Goal: Check status: Check status

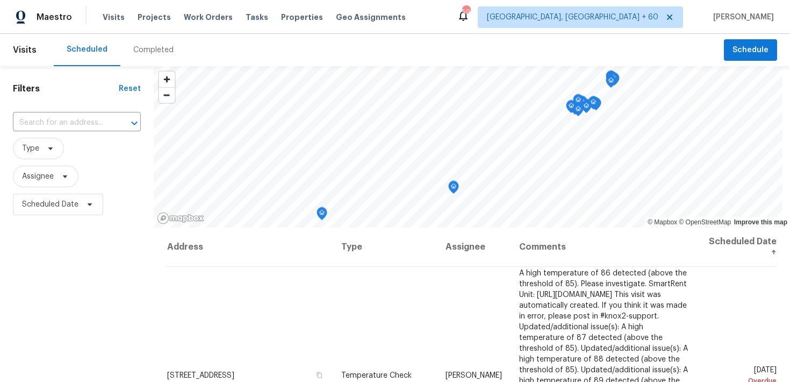
click at [142, 51] on div "Completed" at bounding box center [153, 50] width 40 height 11
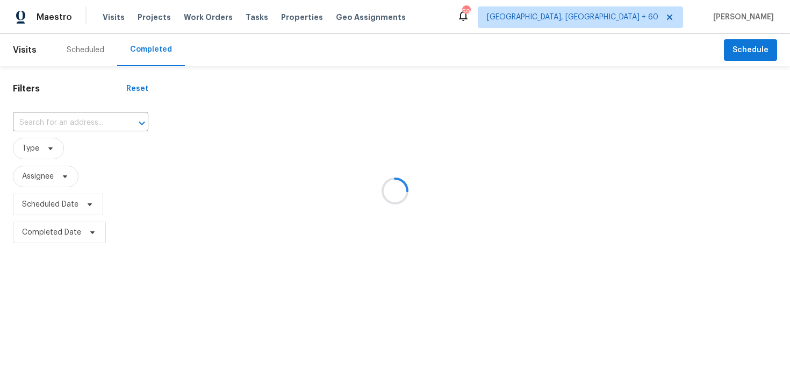
click at [77, 120] on div at bounding box center [395, 191] width 790 height 382
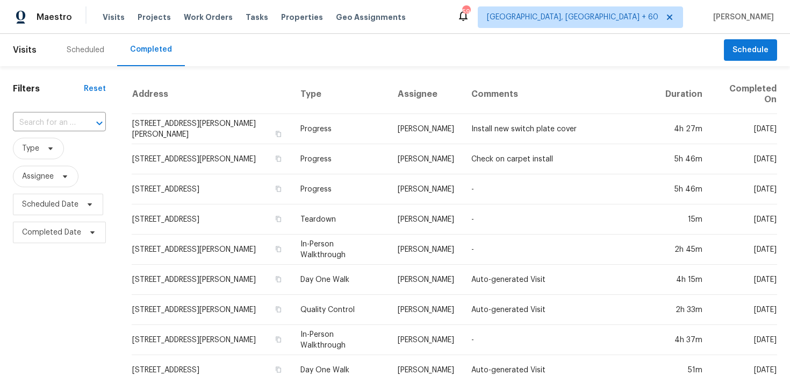
click at [78, 120] on div at bounding box center [92, 123] width 28 height 15
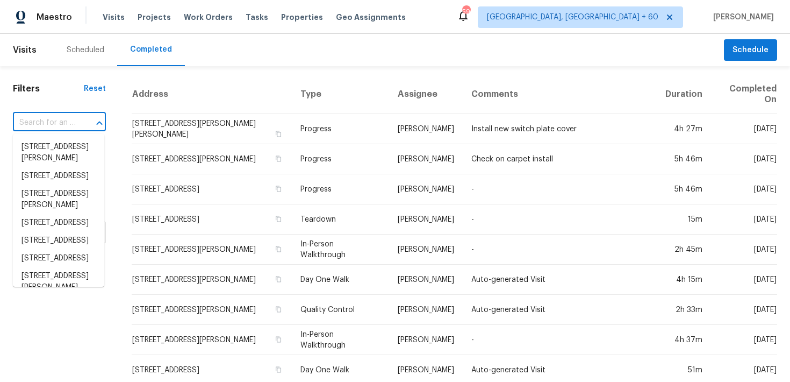
paste input "[STREET_ADDRESS][PERSON_NAME]"
type input "[STREET_ADDRESS][PERSON_NAME]"
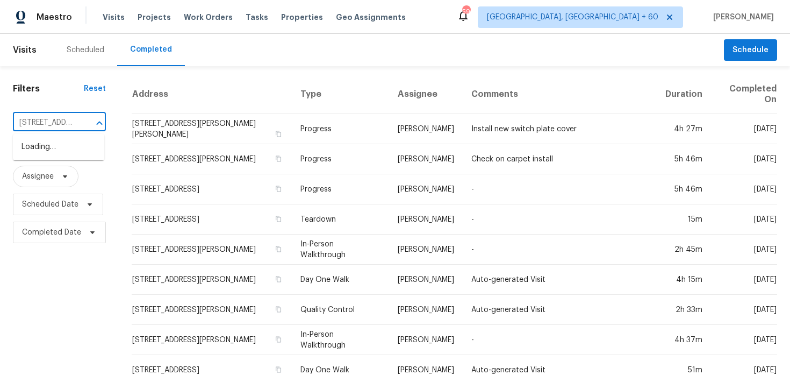
scroll to position [0, 73]
click at [45, 147] on li "[STREET_ADDRESS][PERSON_NAME]" at bounding box center [58, 152] width 91 height 29
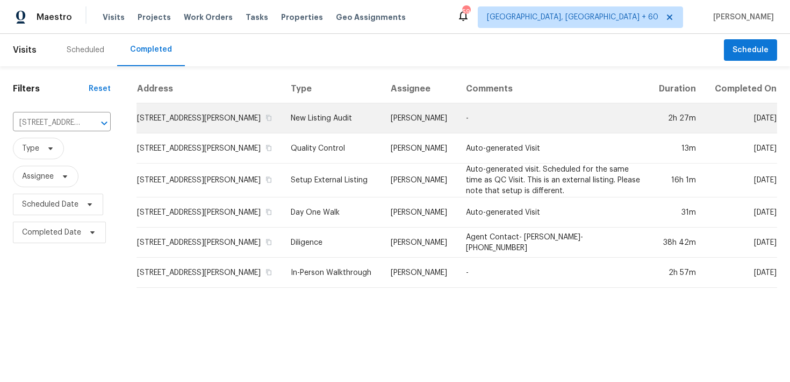
click at [291, 129] on td "New Listing Audit" at bounding box center [332, 118] width 100 height 30
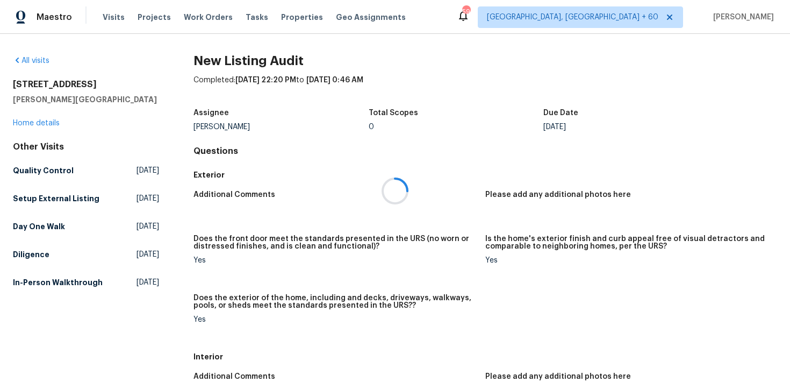
click at [31, 124] on div at bounding box center [395, 191] width 790 height 382
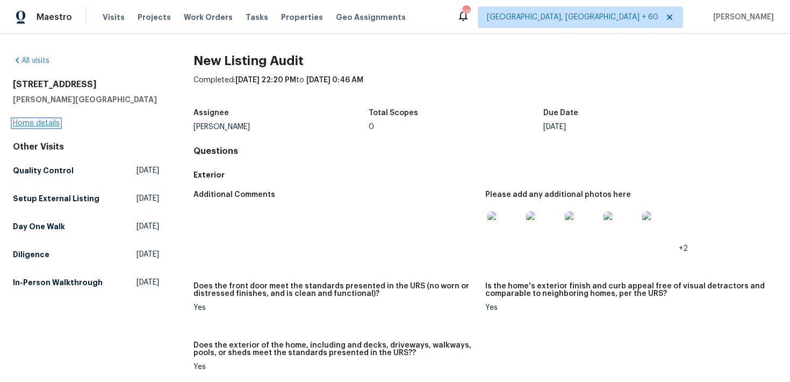
click at [26, 124] on link "Home details" at bounding box center [36, 123] width 47 height 8
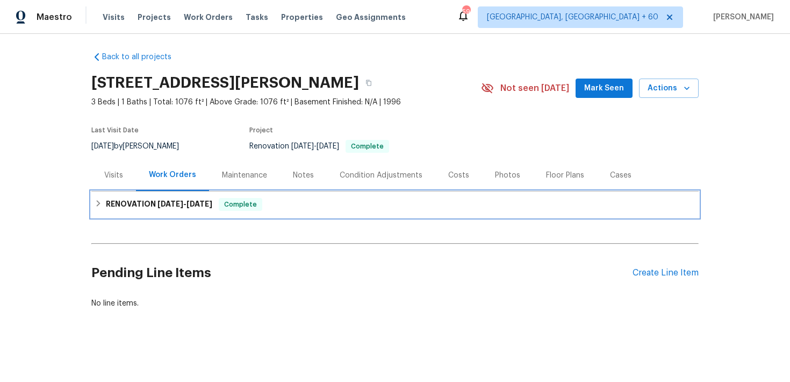
click at [303, 210] on div "RENOVATION [DATE] - [DATE] Complete" at bounding box center [395, 204] width 601 height 13
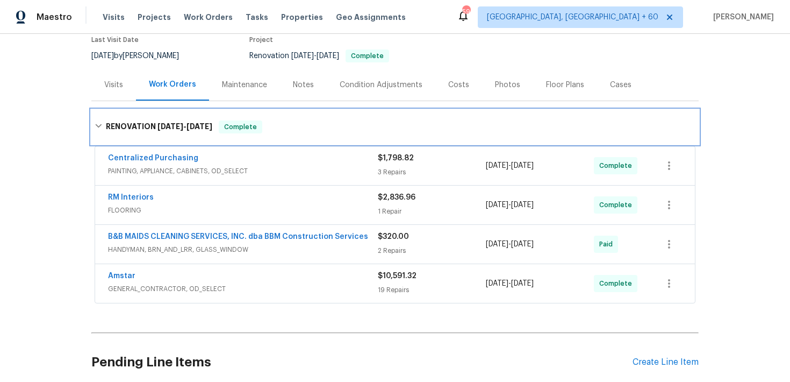
scroll to position [178, 0]
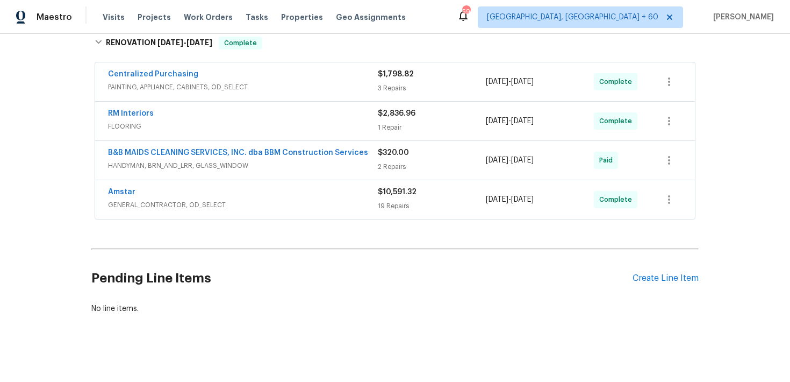
click at [382, 206] on div "19 Repairs" at bounding box center [432, 205] width 108 height 11
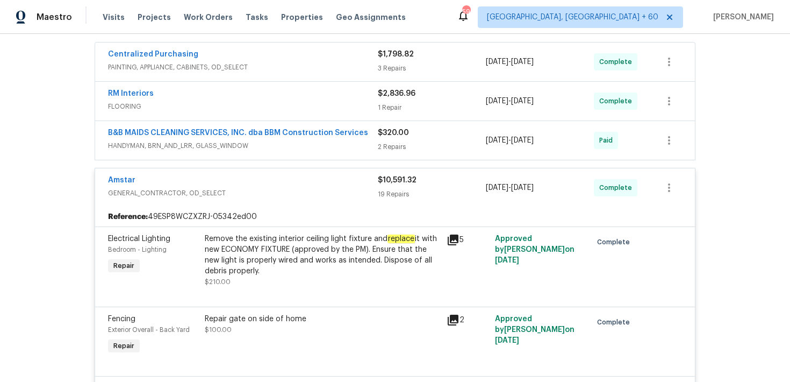
scroll to position [0, 0]
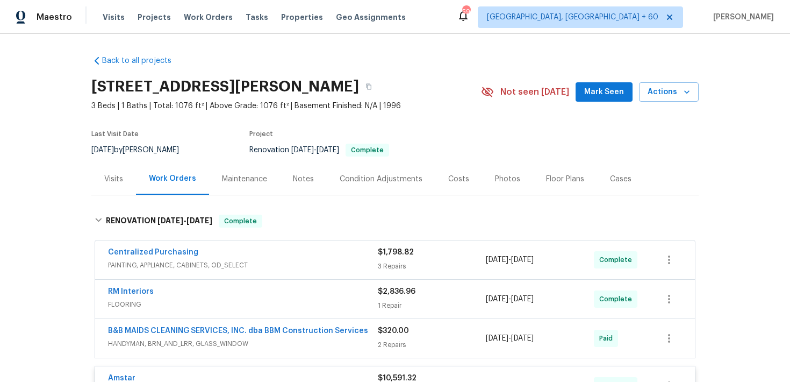
click at [387, 263] on div "3 Repairs" at bounding box center [432, 266] width 108 height 11
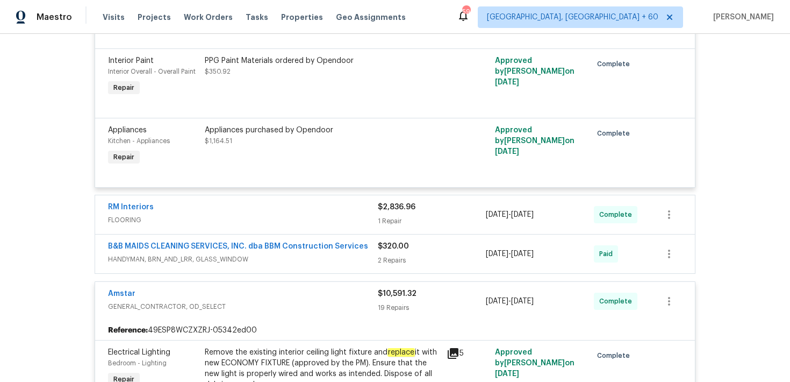
scroll to position [375, 0]
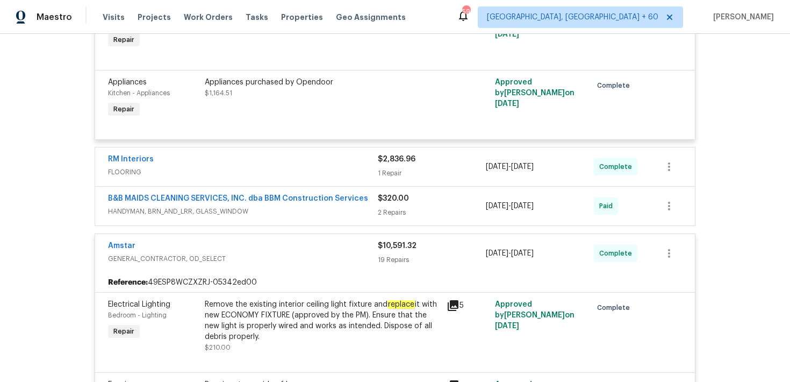
click at [390, 177] on div "1 Repair" at bounding box center [432, 173] width 108 height 11
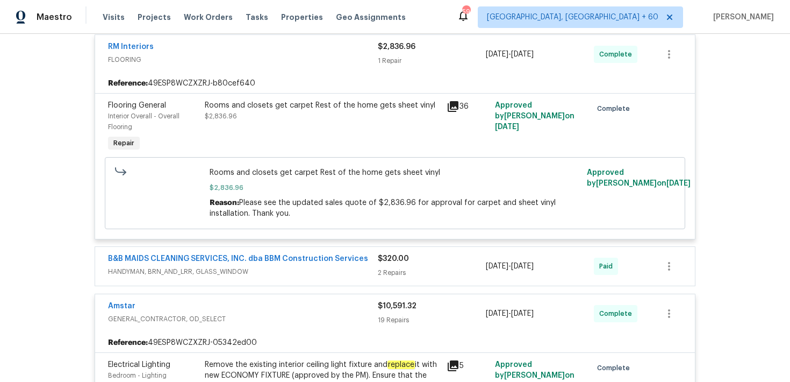
scroll to position [520, 0]
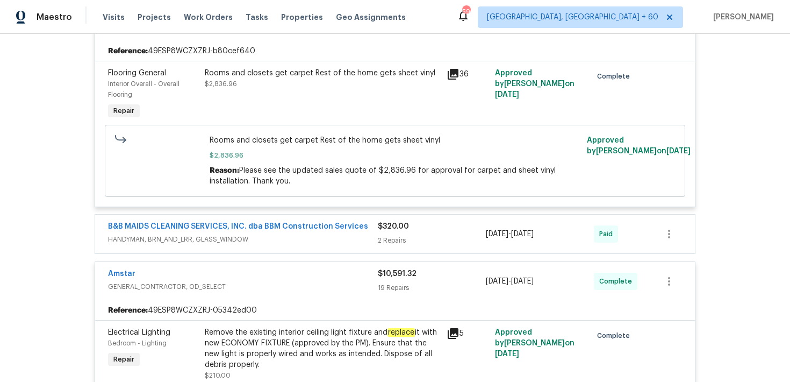
click at [384, 243] on div "2 Repairs" at bounding box center [432, 240] width 108 height 11
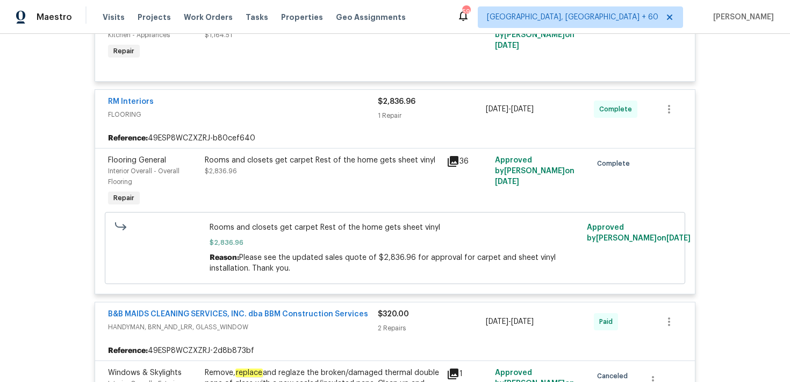
scroll to position [417, 0]
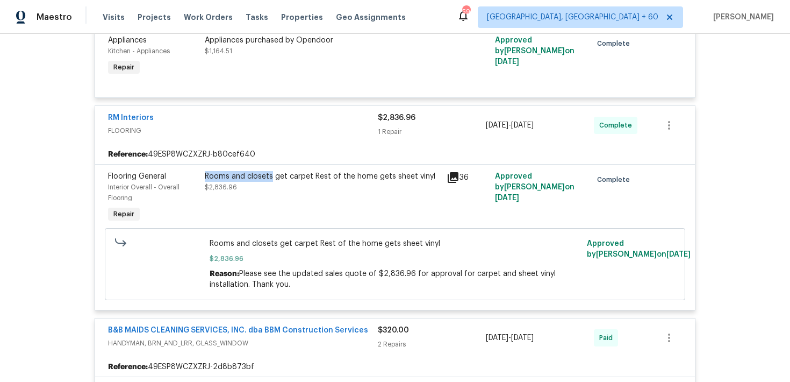
drag, startPoint x: 204, startPoint y: 178, endPoint x: 271, endPoint y: 177, distance: 67.7
click at [271, 177] on div "Rooms and closets get carpet Rest of the home gets sheet vinyl $2,836.96" at bounding box center [323, 198] width 242 height 60
copy div "Rooms and closets"
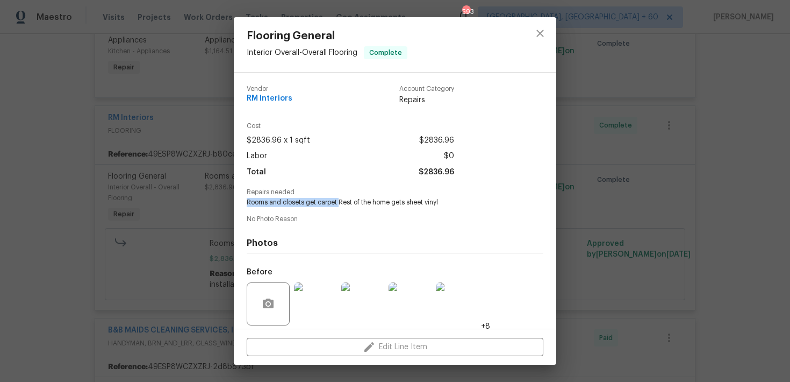
drag, startPoint x: 339, startPoint y: 204, endPoint x: 449, endPoint y: 197, distance: 109.8
click at [449, 197] on div "Repairs needed Rooms and closets get carpet Rest of the home gets sheet vinyl" at bounding box center [395, 198] width 297 height 18
click at [340, 203] on span "Rooms and closets get carpet Rest of the home gets sheet vinyl" at bounding box center [380, 202] width 267 height 9
drag, startPoint x: 339, startPoint y: 203, endPoint x: 440, endPoint y: 203, distance: 101.6
click at [440, 203] on span "Rooms and closets get carpet Rest of the home gets sheet vinyl" at bounding box center [380, 202] width 267 height 9
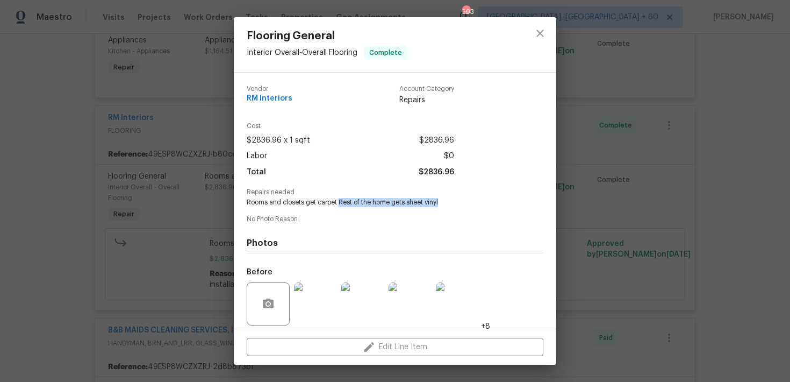
copy span "Rest of the home gets sheet vinyl"
click at [407, 202] on span "Rooms and closets get carpet Rest of the home gets sheet vinyl" at bounding box center [380, 202] width 267 height 9
drag, startPoint x: 407, startPoint y: 202, endPoint x: 440, endPoint y: 202, distance: 32.2
click at [440, 202] on span "Rooms and closets get carpet Rest of the home gets sheet vinyl" at bounding box center [380, 202] width 267 height 9
drag, startPoint x: 337, startPoint y: 200, endPoint x: 390, endPoint y: 204, distance: 53.4
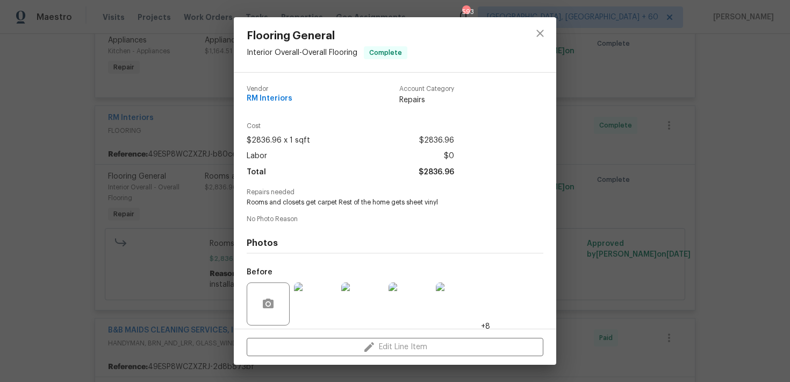
click at [390, 204] on span "Rooms and closets get carpet Rest of the home gets sheet vinyl" at bounding box center [380, 202] width 267 height 9
drag, startPoint x: 390, startPoint y: 204, endPoint x: 339, endPoint y: 203, distance: 51.1
click at [339, 203] on span "Rooms and closets get carpet Rest of the home gets sheet vinyl" at bounding box center [380, 202] width 267 height 9
copy span "Rest of the home"
click at [686, 46] on div "Flooring General Interior Overall - Overall Flooring Complete Vendor RM Interio…" at bounding box center [395, 191] width 790 height 382
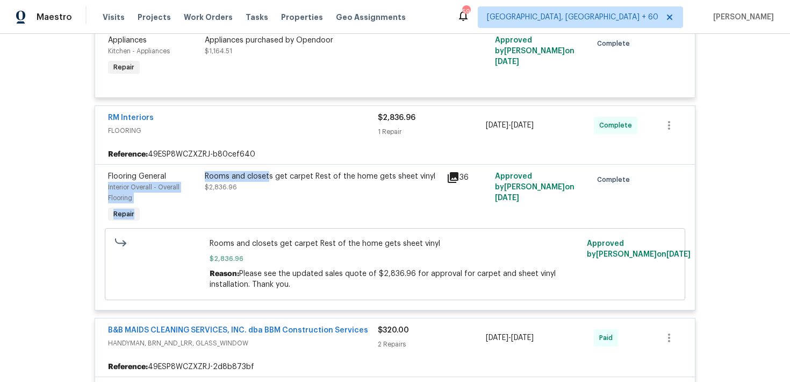
drag, startPoint x: 199, startPoint y: 177, endPoint x: 268, endPoint y: 177, distance: 68.8
click at [268, 177] on div "Flooring General Interior Overall - Overall Flooring Repair Rooms and closets g…" at bounding box center [395, 198] width 580 height 60
click at [268, 177] on div "Rooms and closets get carpet Rest of the home gets sheet vinyl" at bounding box center [322, 176] width 235 height 11
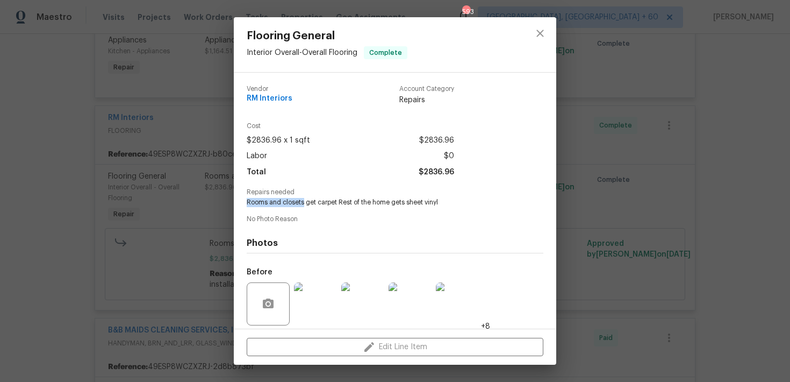
drag, startPoint x: 246, startPoint y: 203, endPoint x: 304, endPoint y: 202, distance: 58.1
click at [304, 202] on div "Vendor RM Interiors Account Category Repairs Cost $2836.96 x 1 sqft $2836.96 La…" at bounding box center [395, 201] width 322 height 256
copy span "Rooms and closets"
drag, startPoint x: 406, startPoint y: 204, endPoint x: 482, endPoint y: 204, distance: 76.3
click at [482, 204] on span "Rooms and closets get carpet Rest of the home gets sheet vinyl" at bounding box center [380, 202] width 267 height 9
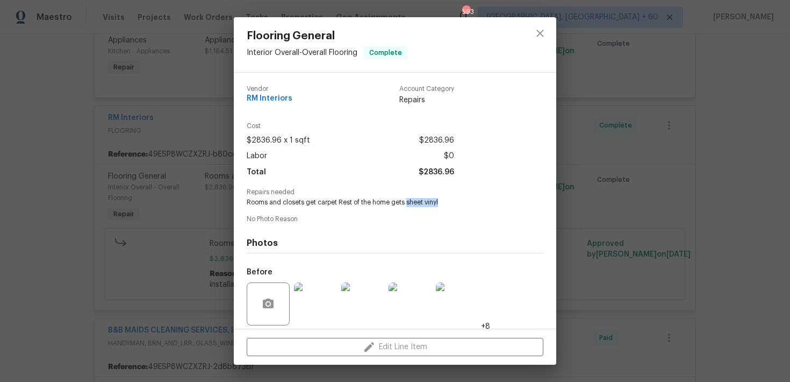
copy span "sheet vinyl"
drag, startPoint x: 340, startPoint y: 204, endPoint x: 389, endPoint y: 203, distance: 49.4
click at [389, 203] on span "Rooms and closets get carpet Rest of the home gets sheet vinyl" at bounding box center [380, 202] width 267 height 9
copy span "Rest of the home"
click at [120, 124] on div "Flooring General Interior Overall - Overall Flooring Complete Vendor RM Interio…" at bounding box center [395, 191] width 790 height 382
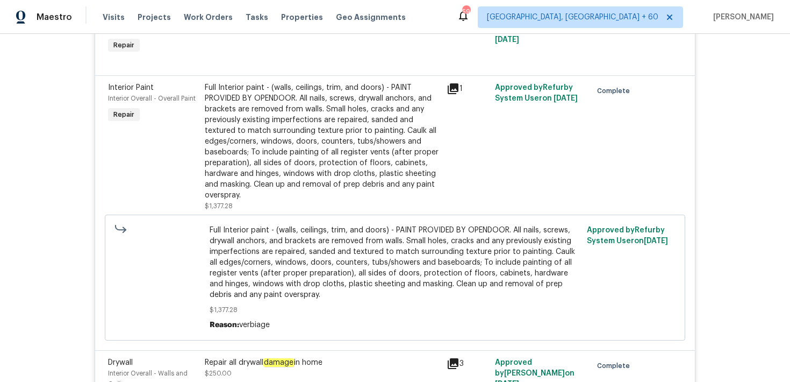
scroll to position [2269, 0]
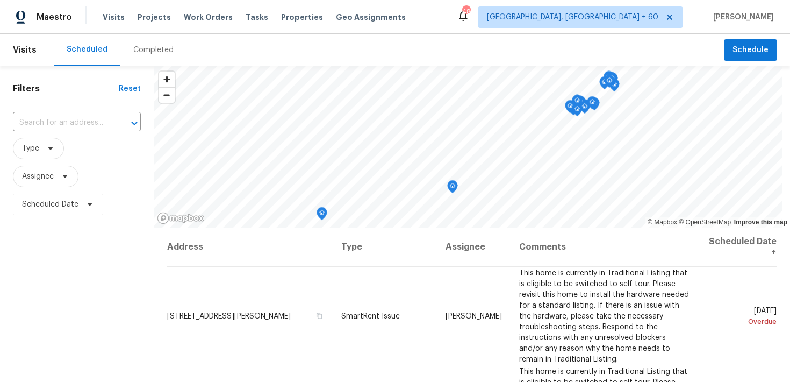
click at [142, 49] on div "Completed" at bounding box center [153, 50] width 40 height 11
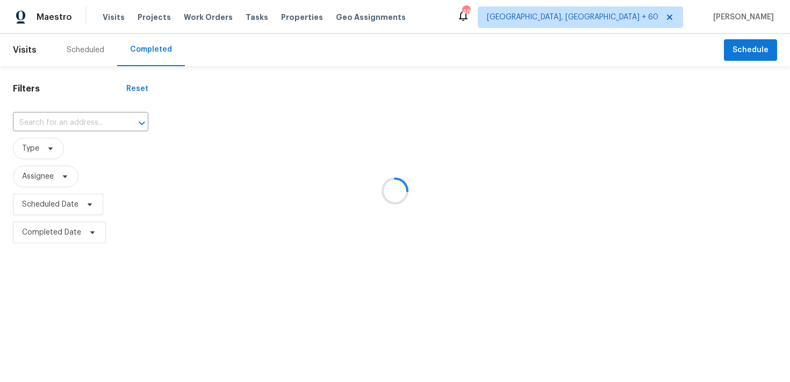
click at [57, 121] on div at bounding box center [395, 191] width 790 height 382
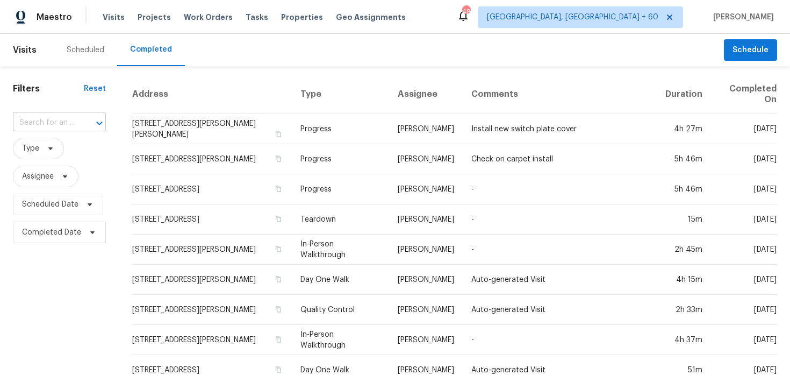
click at [49, 124] on input "text" at bounding box center [44, 122] width 63 height 17
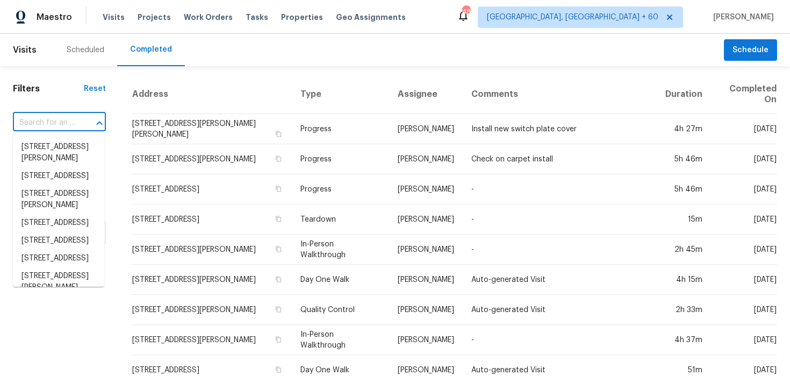
paste input "[STREET_ADDRESS][PERSON_NAME]"
type input "[STREET_ADDRESS][PERSON_NAME]"
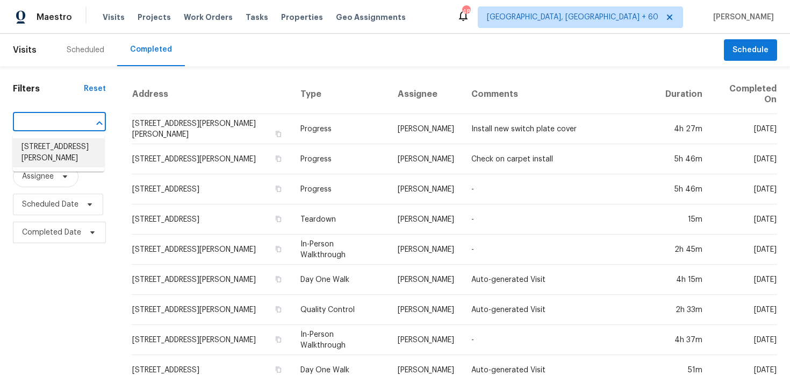
click at [41, 149] on li "[STREET_ADDRESS][PERSON_NAME]" at bounding box center [58, 152] width 91 height 29
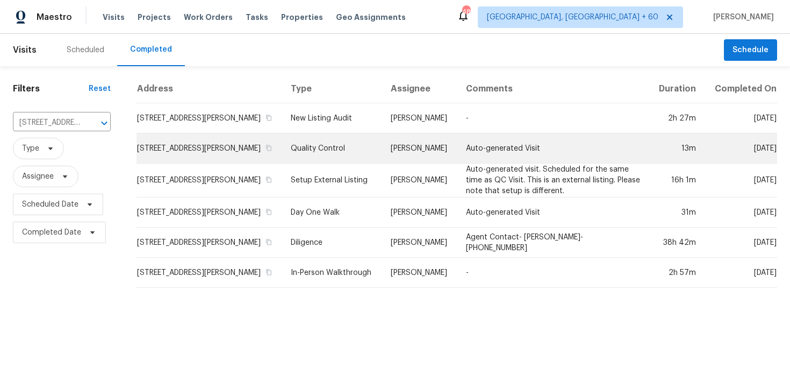
click at [308, 154] on td "Quality Control" at bounding box center [332, 148] width 100 height 30
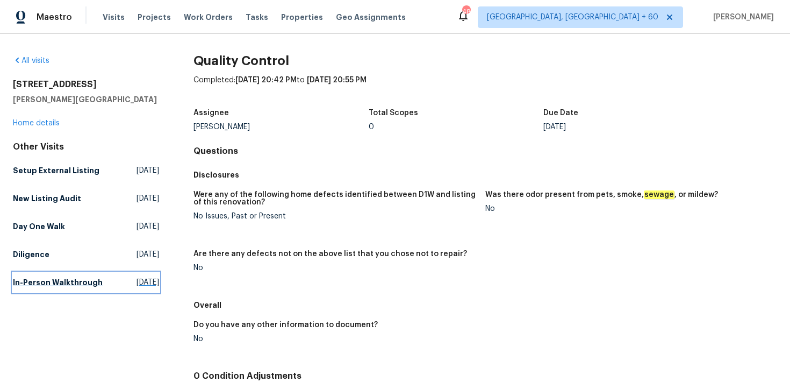
click at [43, 275] on link "In-Person Walkthrough Sat, Jan 25 2025" at bounding box center [86, 281] width 146 height 19
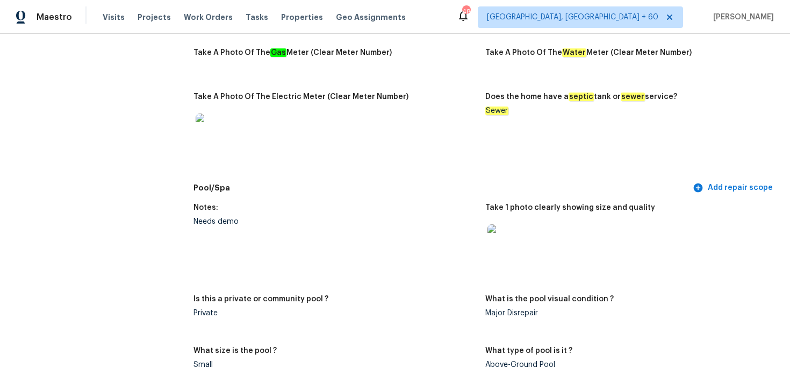
scroll to position [892, 0]
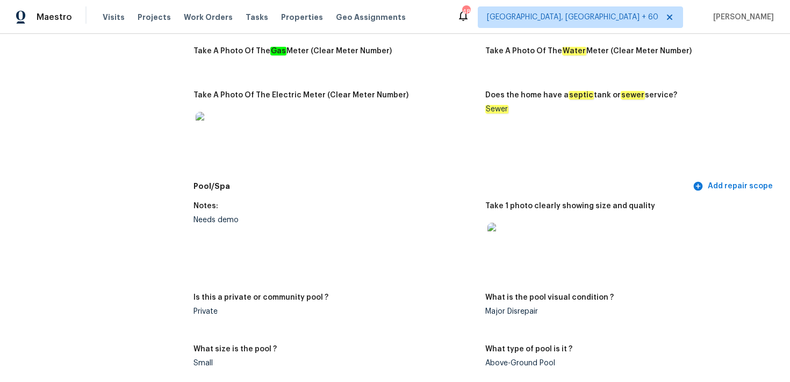
click at [497, 247] on img at bounding box center [504, 239] width 34 height 34
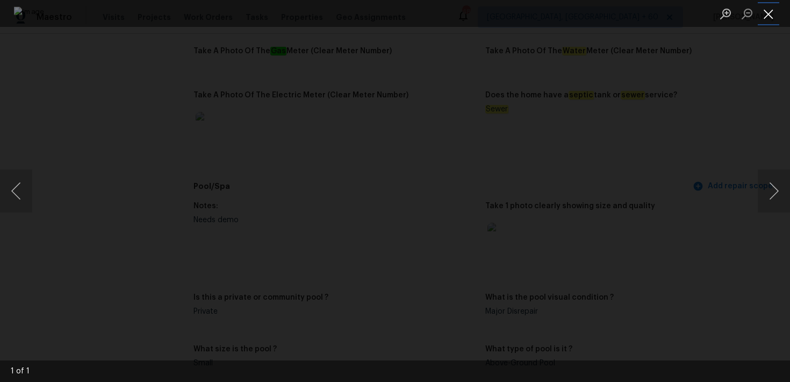
click at [772, 12] on button "Close lightbox" at bounding box center [768, 13] width 21 height 19
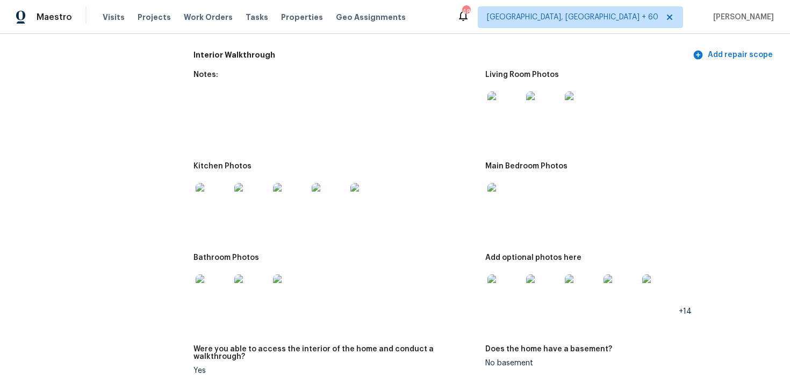
scroll to position [1414, 0]
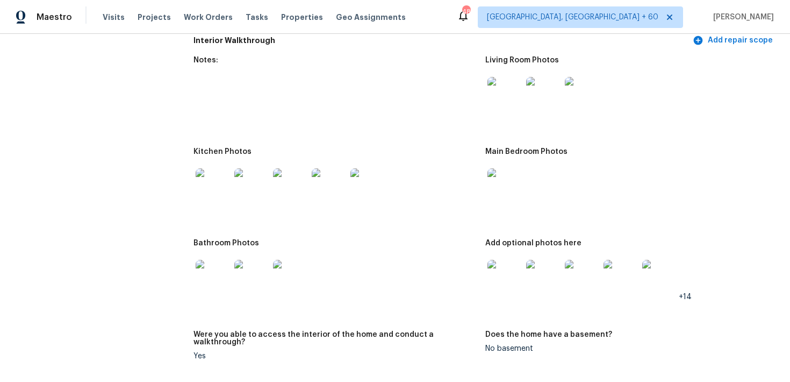
click at [212, 184] on img at bounding box center [213, 185] width 34 height 34
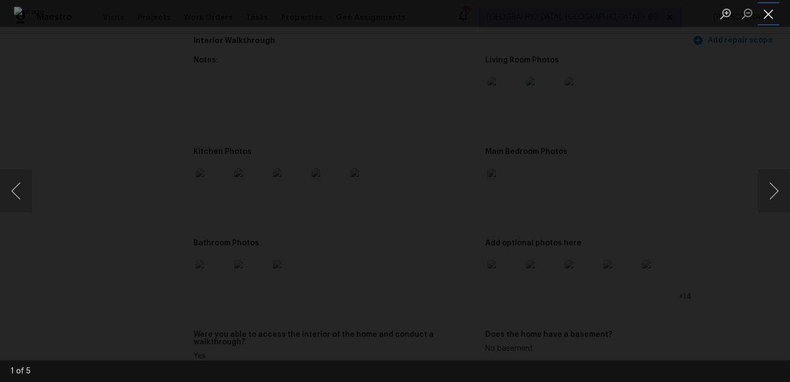
click at [771, 18] on button "Close lightbox" at bounding box center [768, 13] width 21 height 19
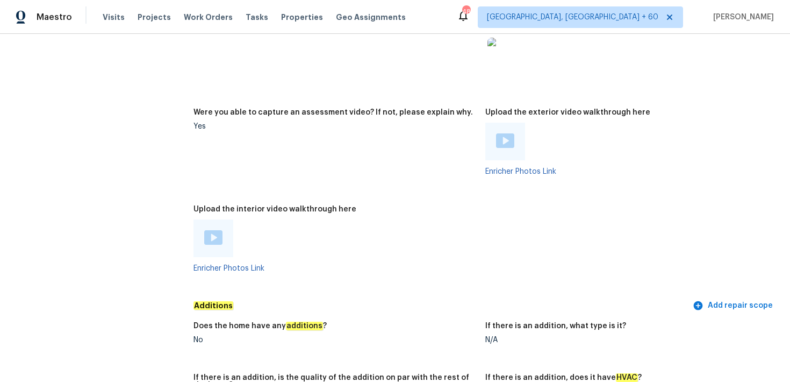
scroll to position [2208, 0]
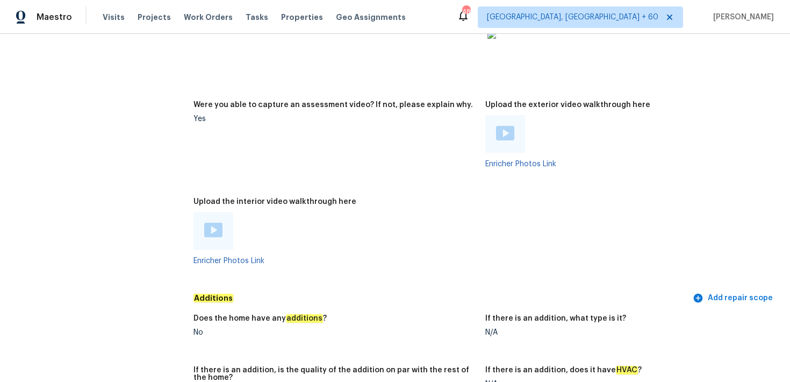
click at [501, 126] on img at bounding box center [505, 133] width 18 height 15
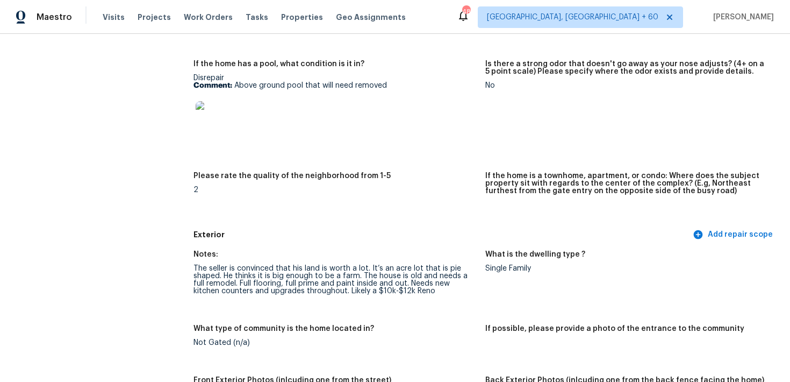
scroll to position [26, 0]
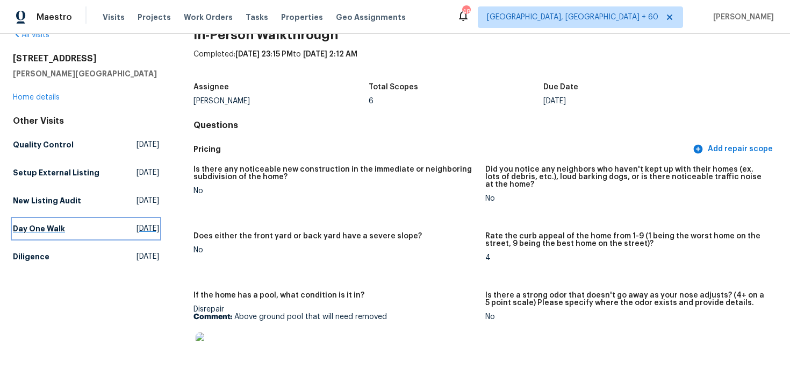
click at [24, 222] on link "Day One Walk Thu, Aug 28 2025" at bounding box center [86, 228] width 146 height 19
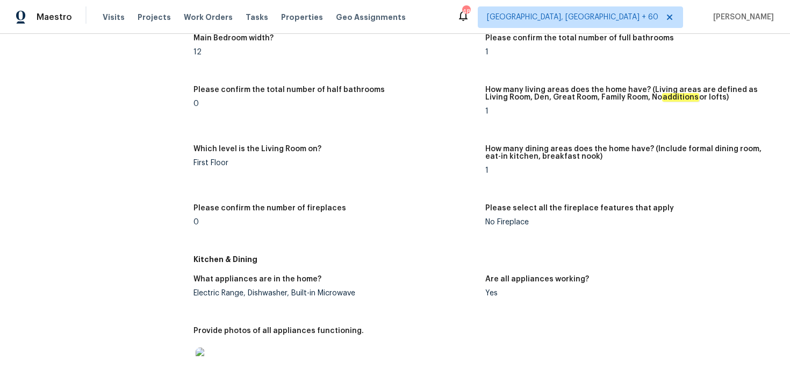
scroll to position [1022, 0]
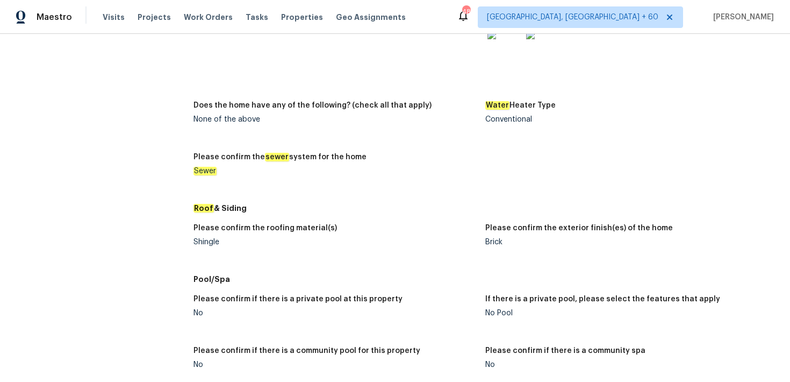
click at [202, 242] on div "Shingle" at bounding box center [334, 242] width 283 height 8
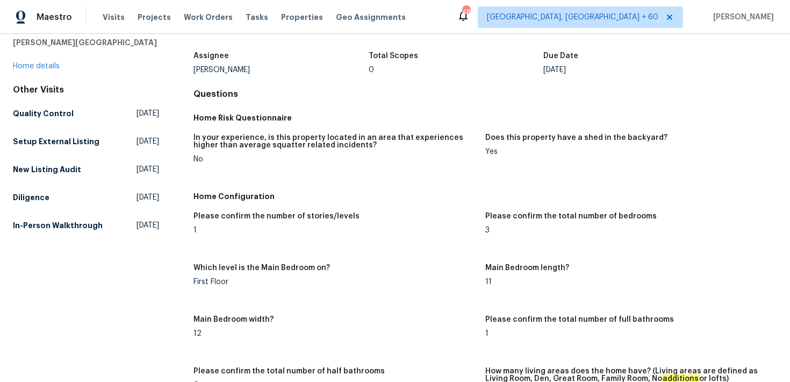
scroll to position [0, 0]
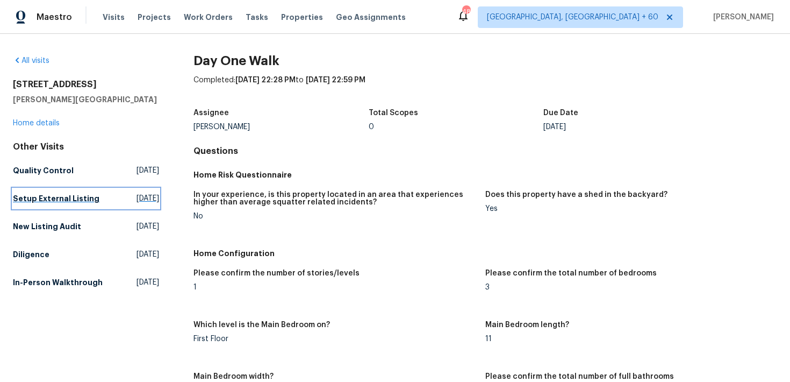
click at [39, 197] on h5 "Setup External Listing" at bounding box center [56, 198] width 87 height 11
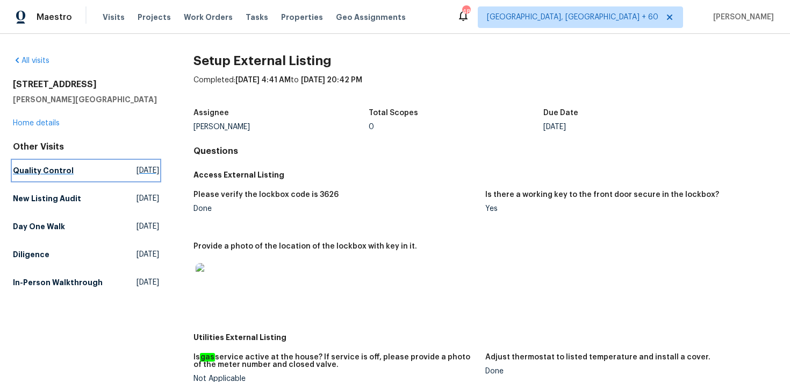
click at [52, 173] on h5 "Quality Control" at bounding box center [43, 170] width 61 height 11
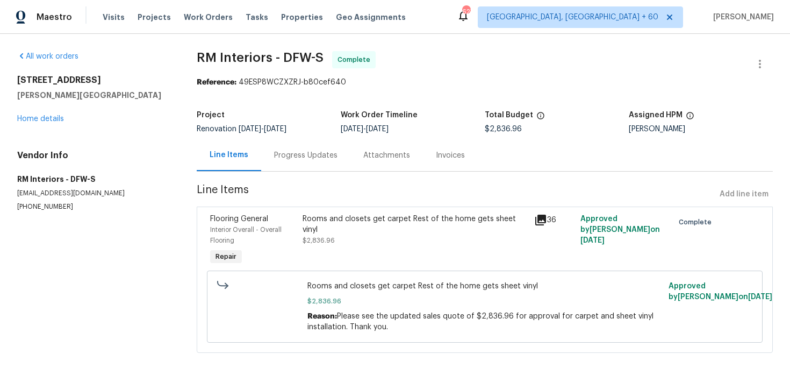
click at [297, 157] on div "Progress Updates" at bounding box center [305, 155] width 63 height 11
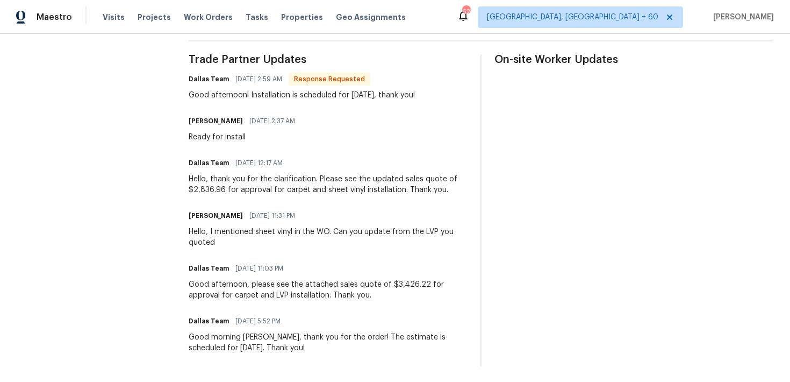
scroll to position [312, 0]
